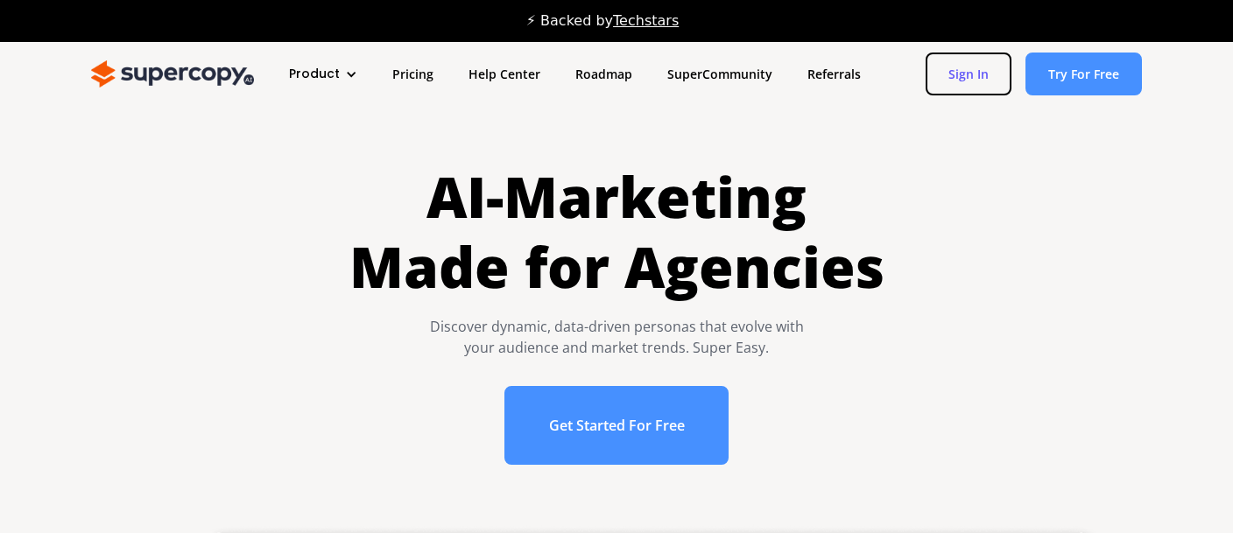
click at [972, 73] on link "Sign In" at bounding box center [968, 74] width 86 height 43
click at [307, 77] on div "Product" at bounding box center [314, 74] width 51 height 18
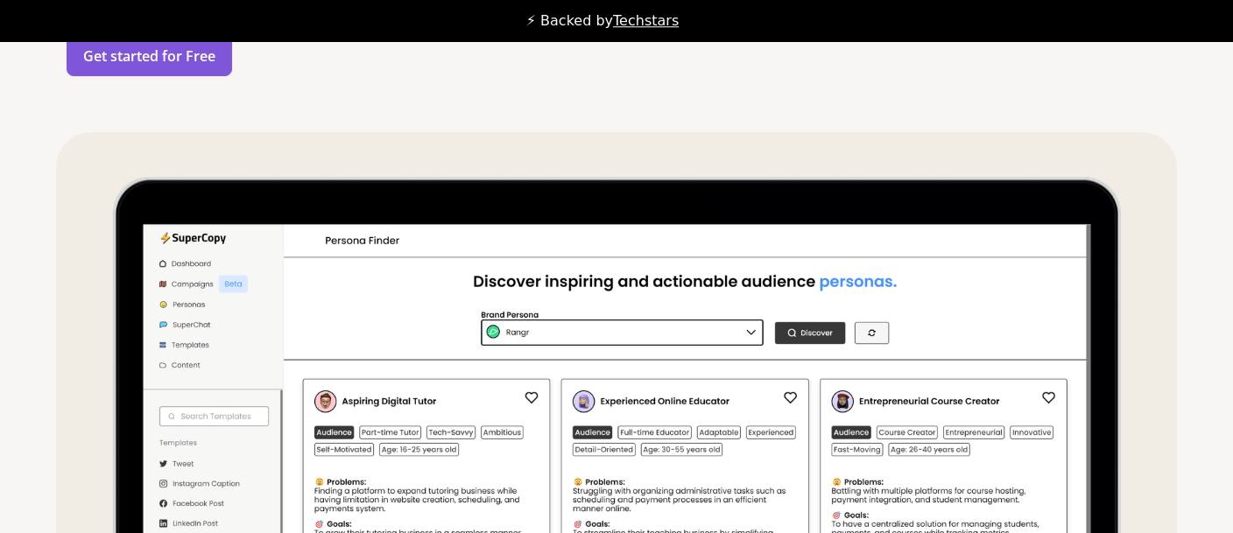
scroll to position [2285, 0]
